Goal: Task Accomplishment & Management: Use online tool/utility

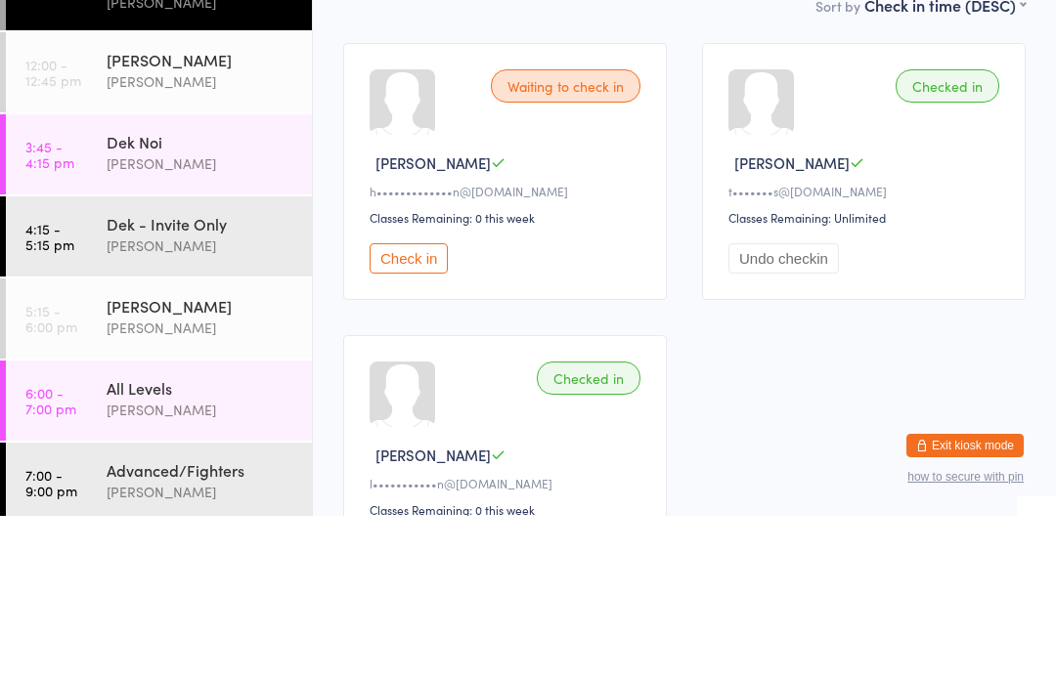
type input "Bryn"
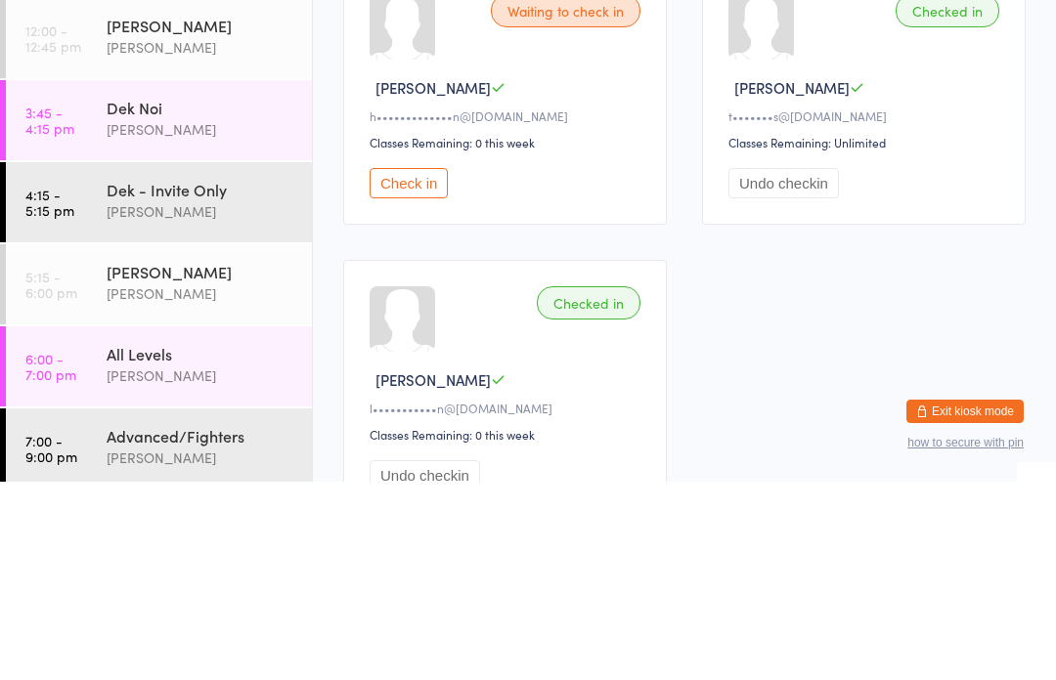
click at [225, 235] on div "[PERSON_NAME]" at bounding box center [201, 246] width 189 height 22
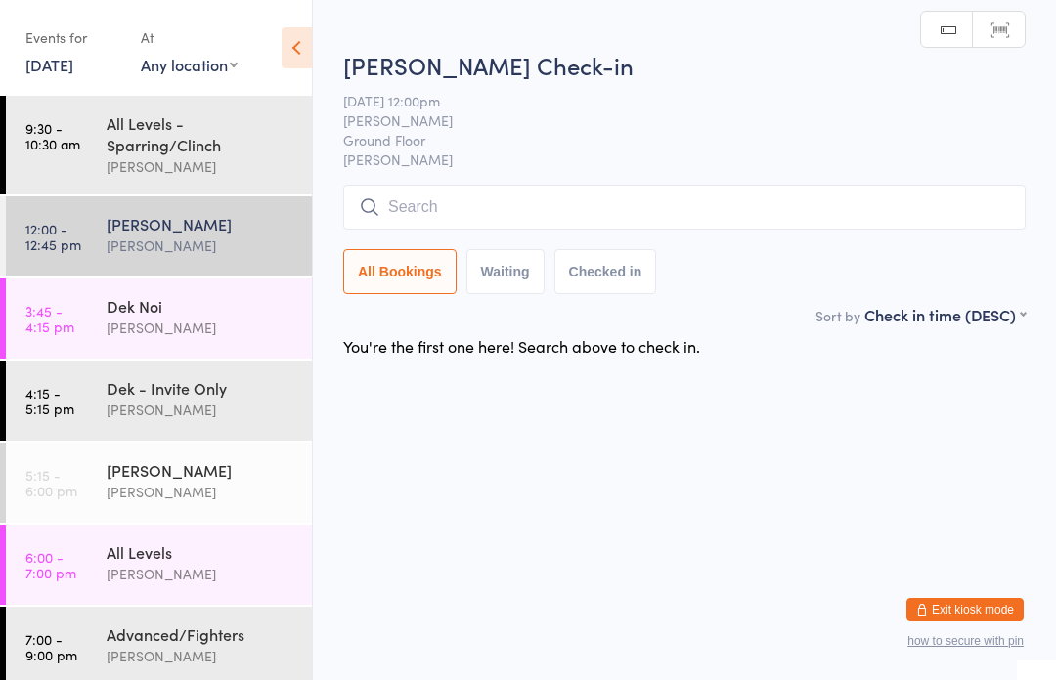
click at [214, 131] on div "All Levels - Sparring/Clinch" at bounding box center [201, 133] width 189 height 43
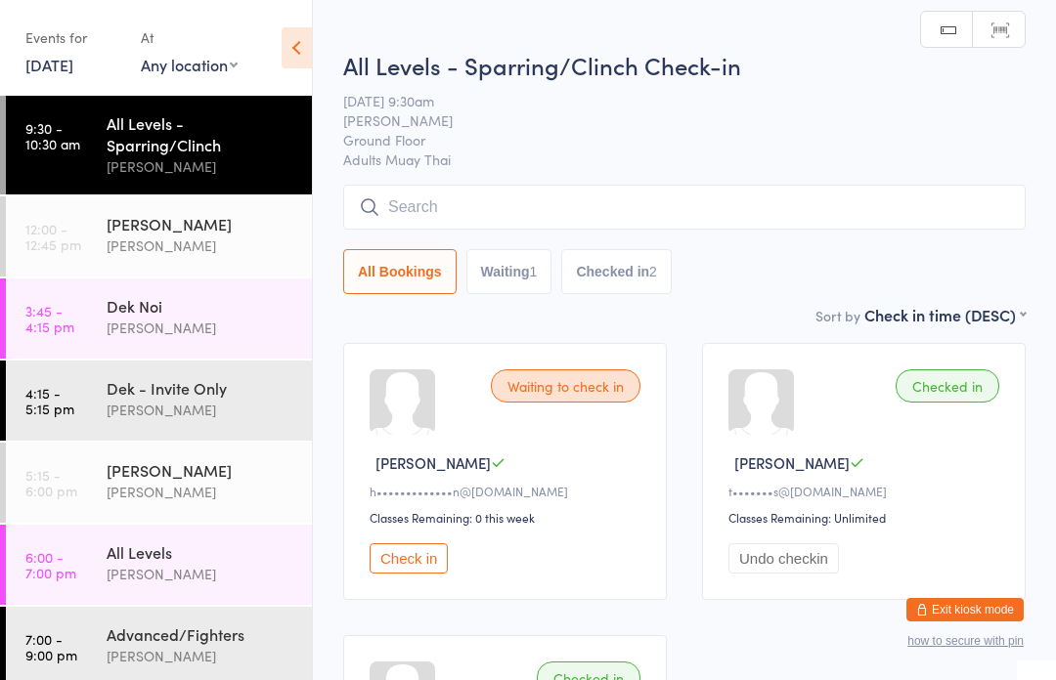
click at [644, 197] on input "search" at bounding box center [684, 207] width 682 height 45
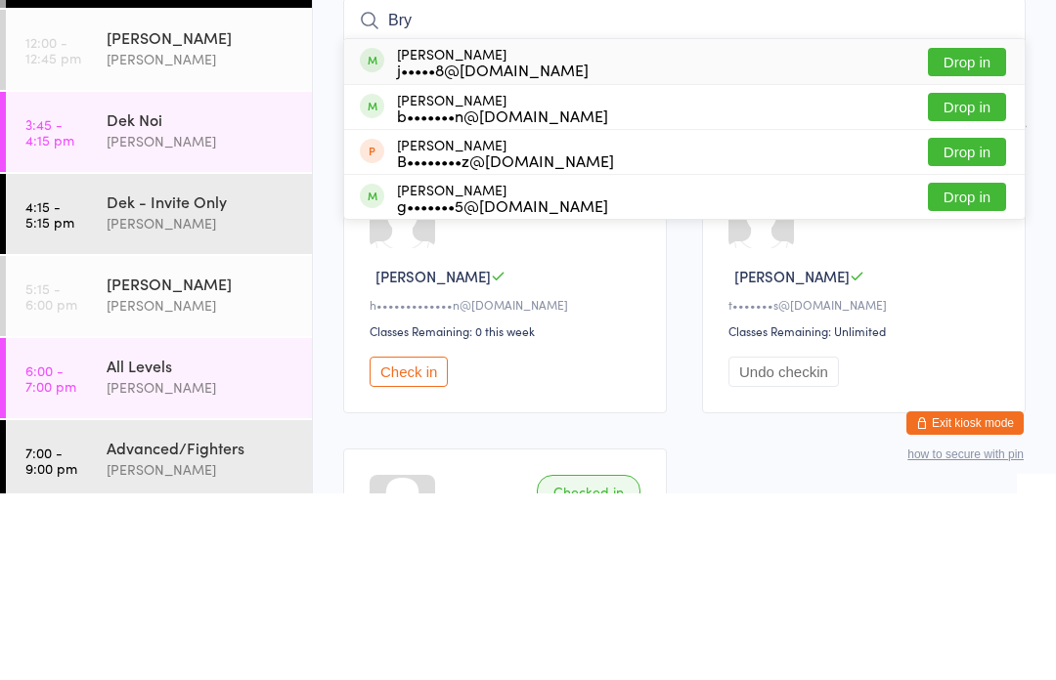
type input "Bry"
click at [989, 235] on button "Drop in" at bounding box center [967, 249] width 78 height 28
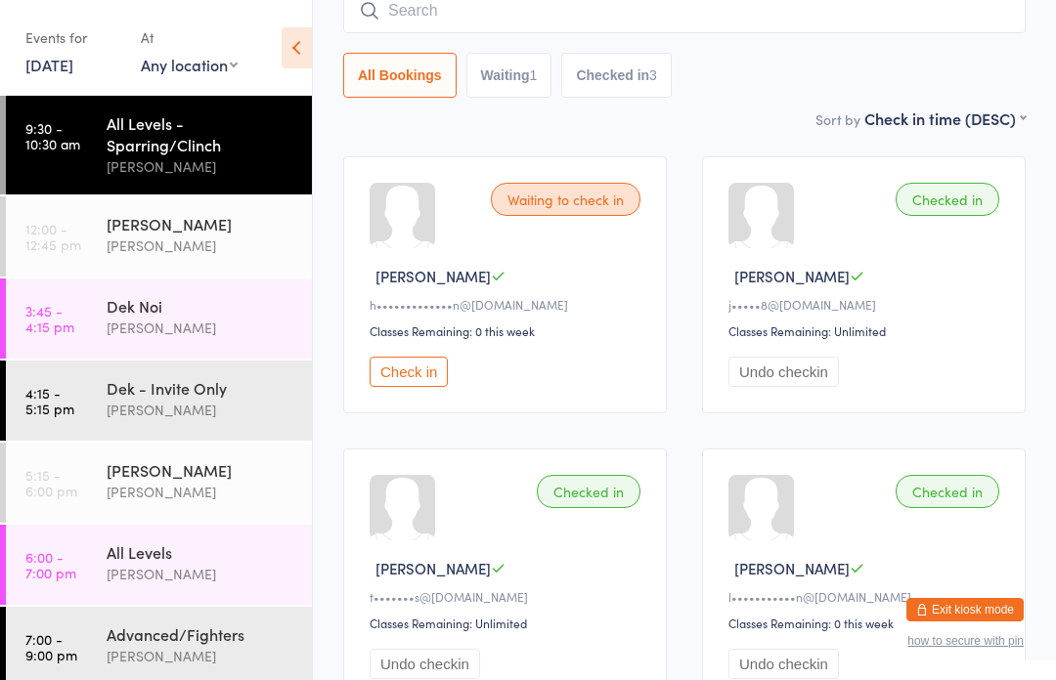
click at [95, 245] on link "12:00 - 12:45 pm Suay Sweat [PERSON_NAME]" at bounding box center [159, 236] width 306 height 80
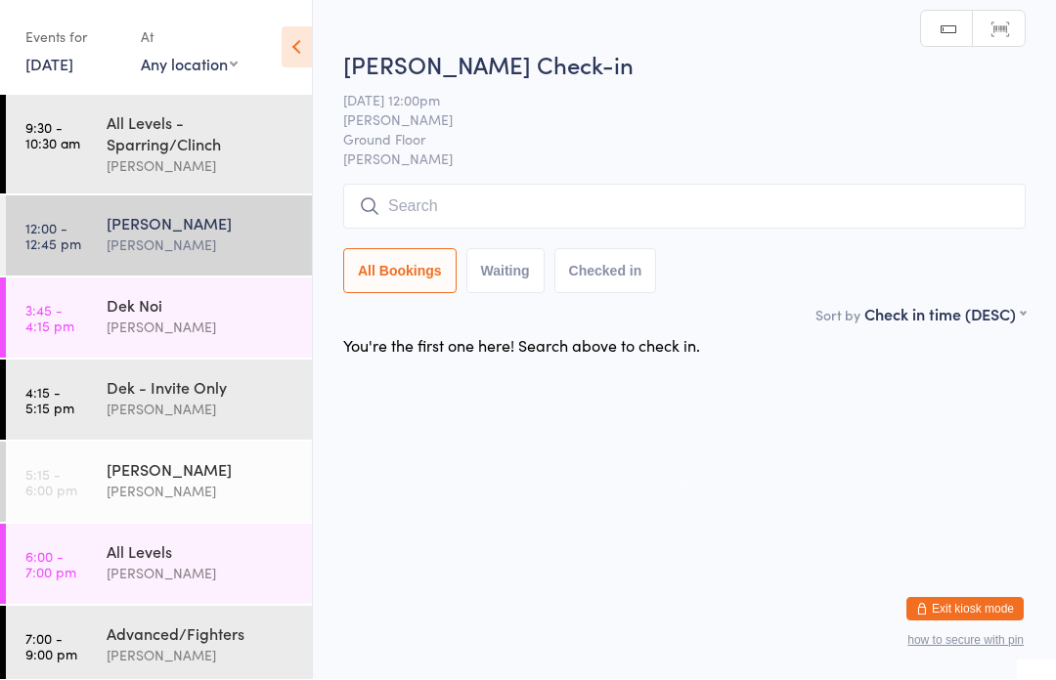
click at [108, 142] on div "All Levels - Sparring/Clinch" at bounding box center [201, 133] width 189 height 43
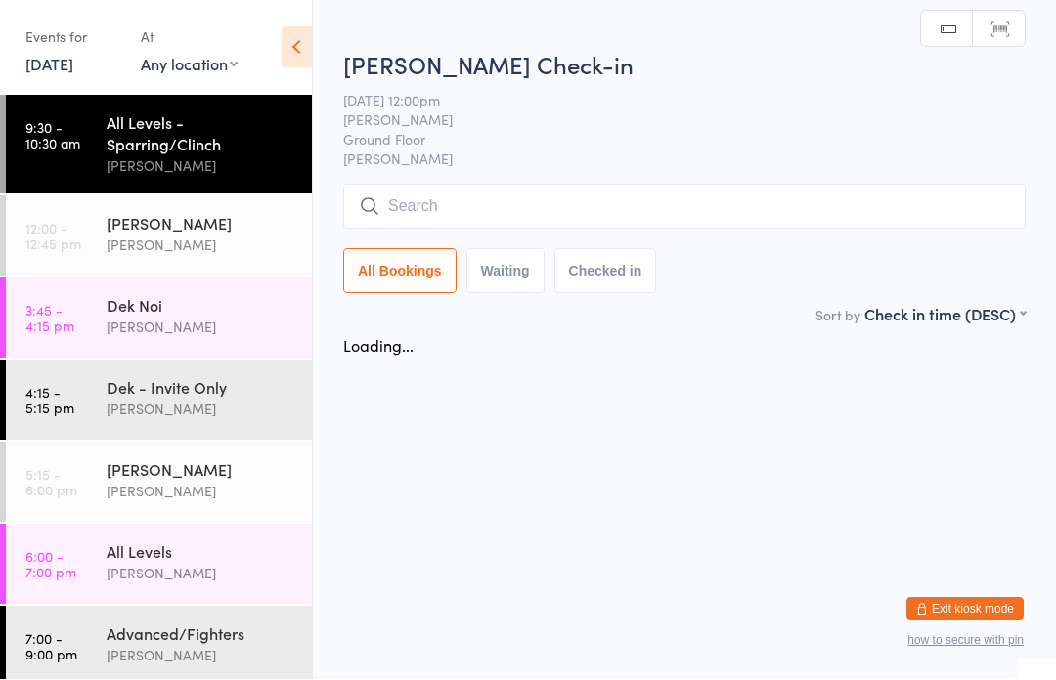
scroll to position [1, 0]
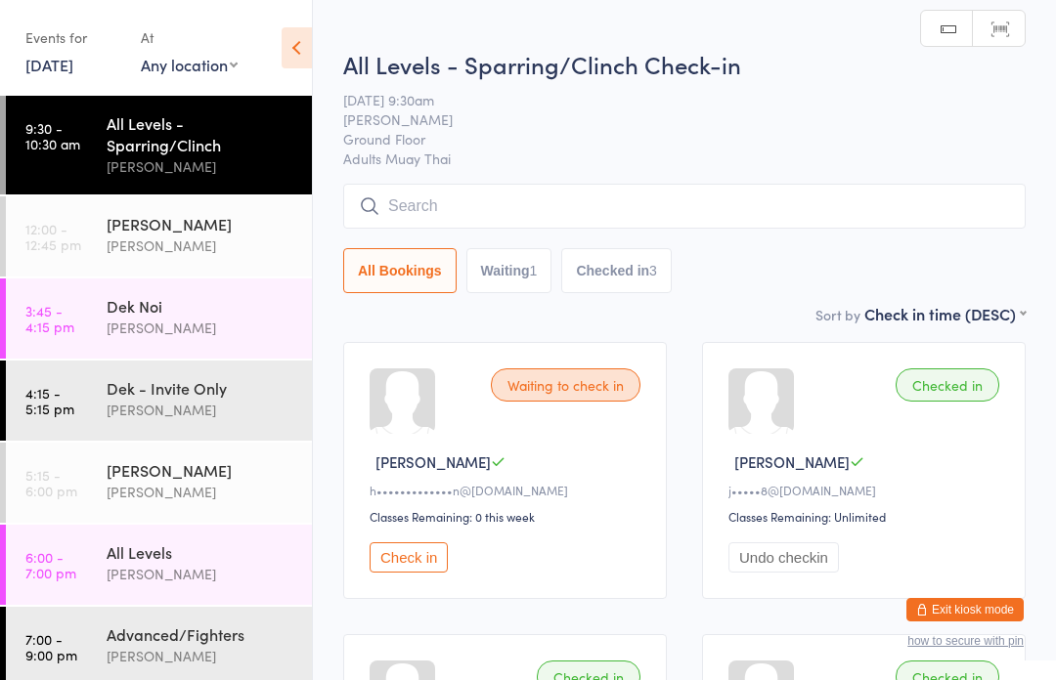
click at [94, 243] on link "12:00 - 12:45 pm Suay Sweat [PERSON_NAME]" at bounding box center [159, 236] width 306 height 80
